Goal: Task Accomplishment & Management: Manage account settings

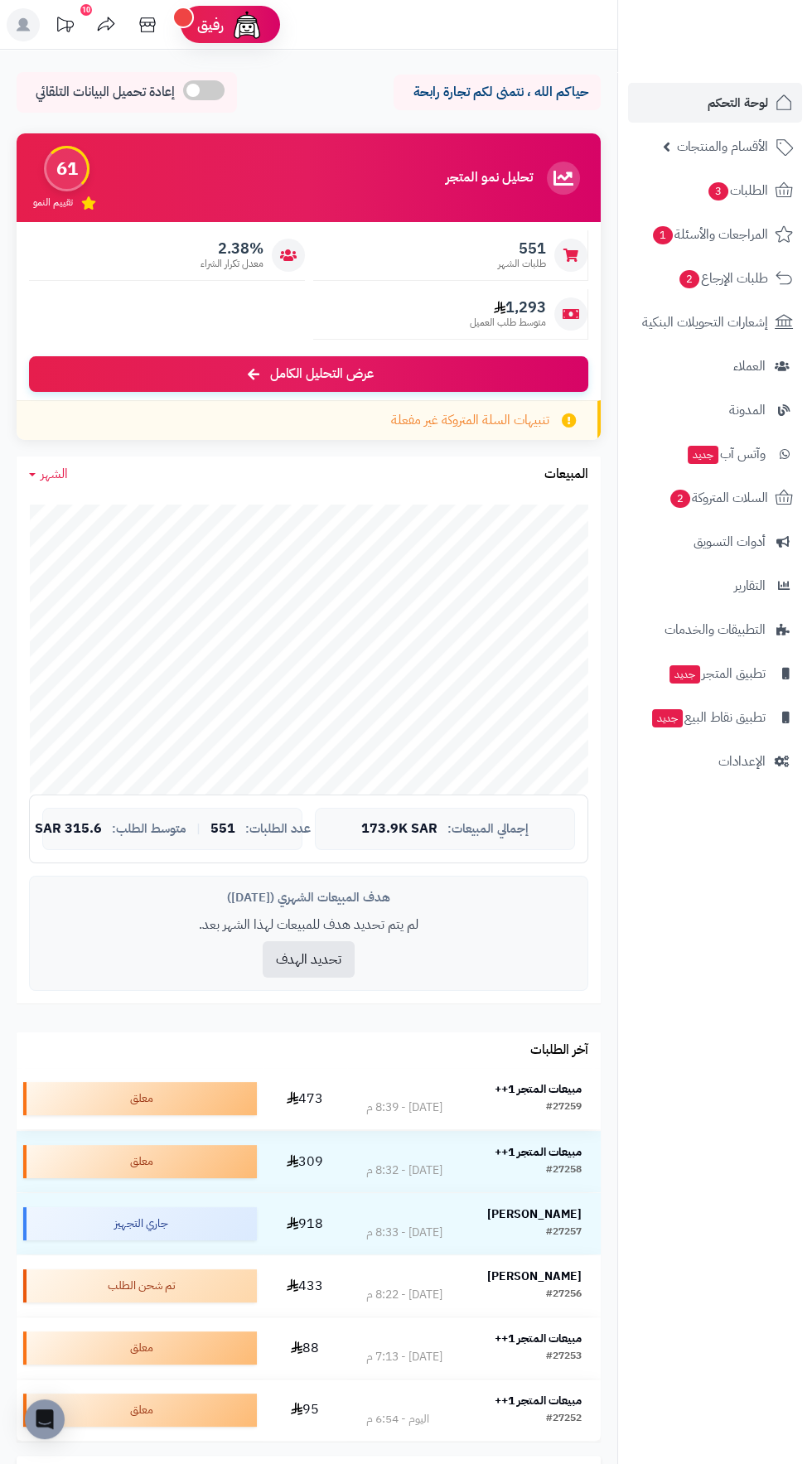
click at [539, 1087] on strong "مبيعات المتجر 1++" at bounding box center [537, 1089] width 87 height 17
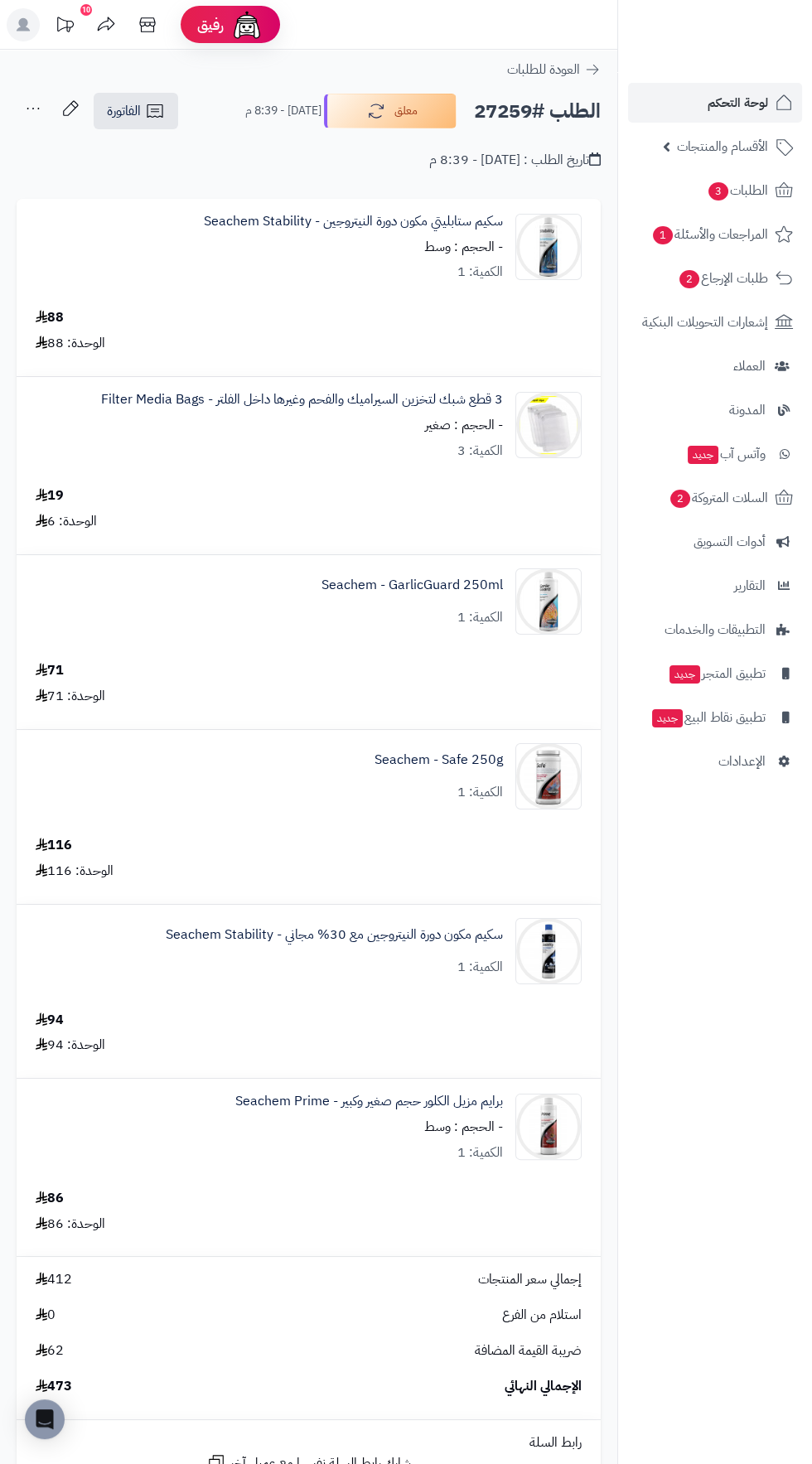
click at [782, 68] on div at bounding box center [714, 36] width 195 height 72
click at [736, 100] on span "لوحة التحكم" at bounding box center [738, 103] width 60 height 23
